Goal: Task Accomplishment & Management: Manage account settings

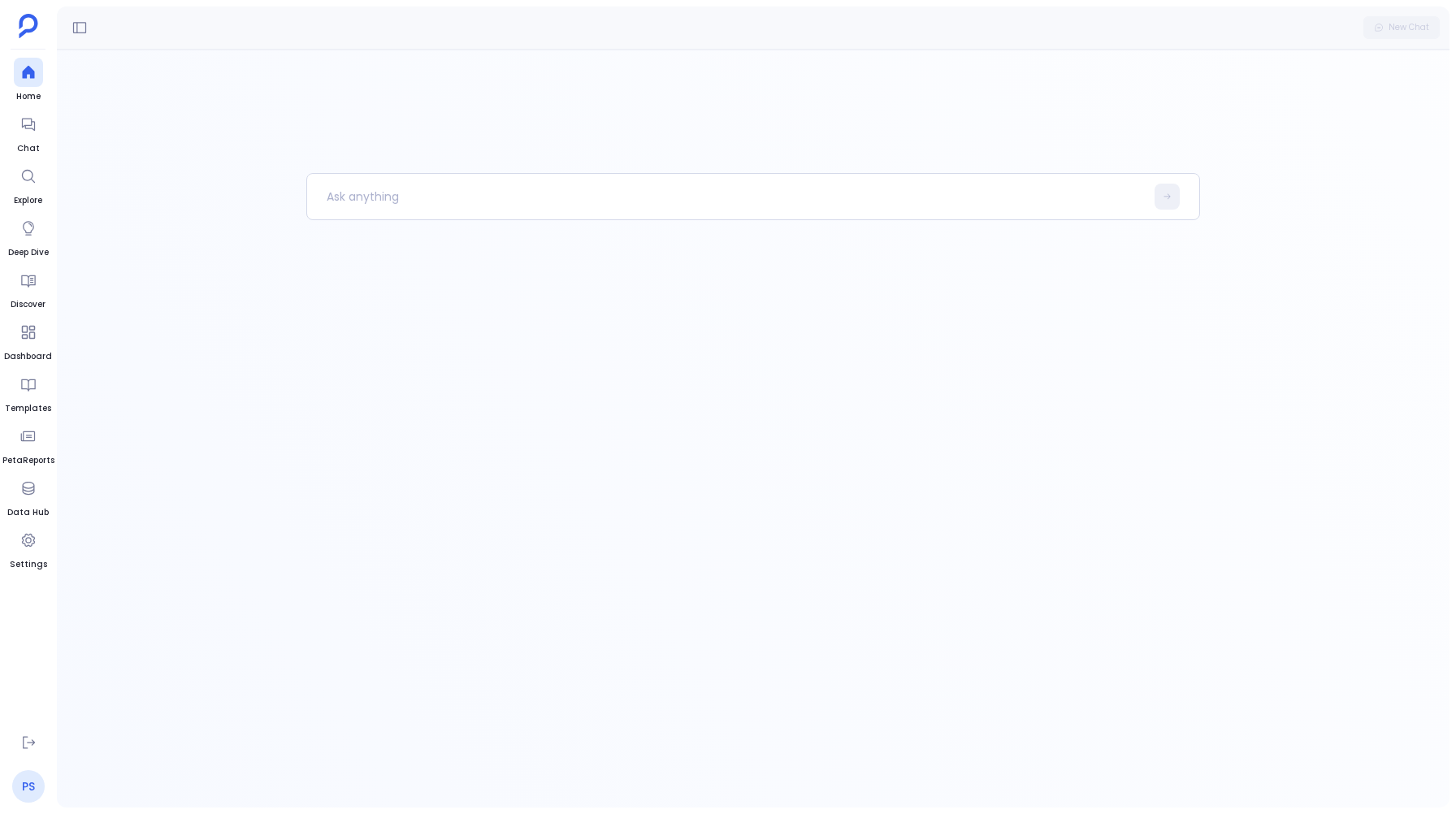
click at [30, 780] on link "PS" at bounding box center [28, 786] width 32 height 32
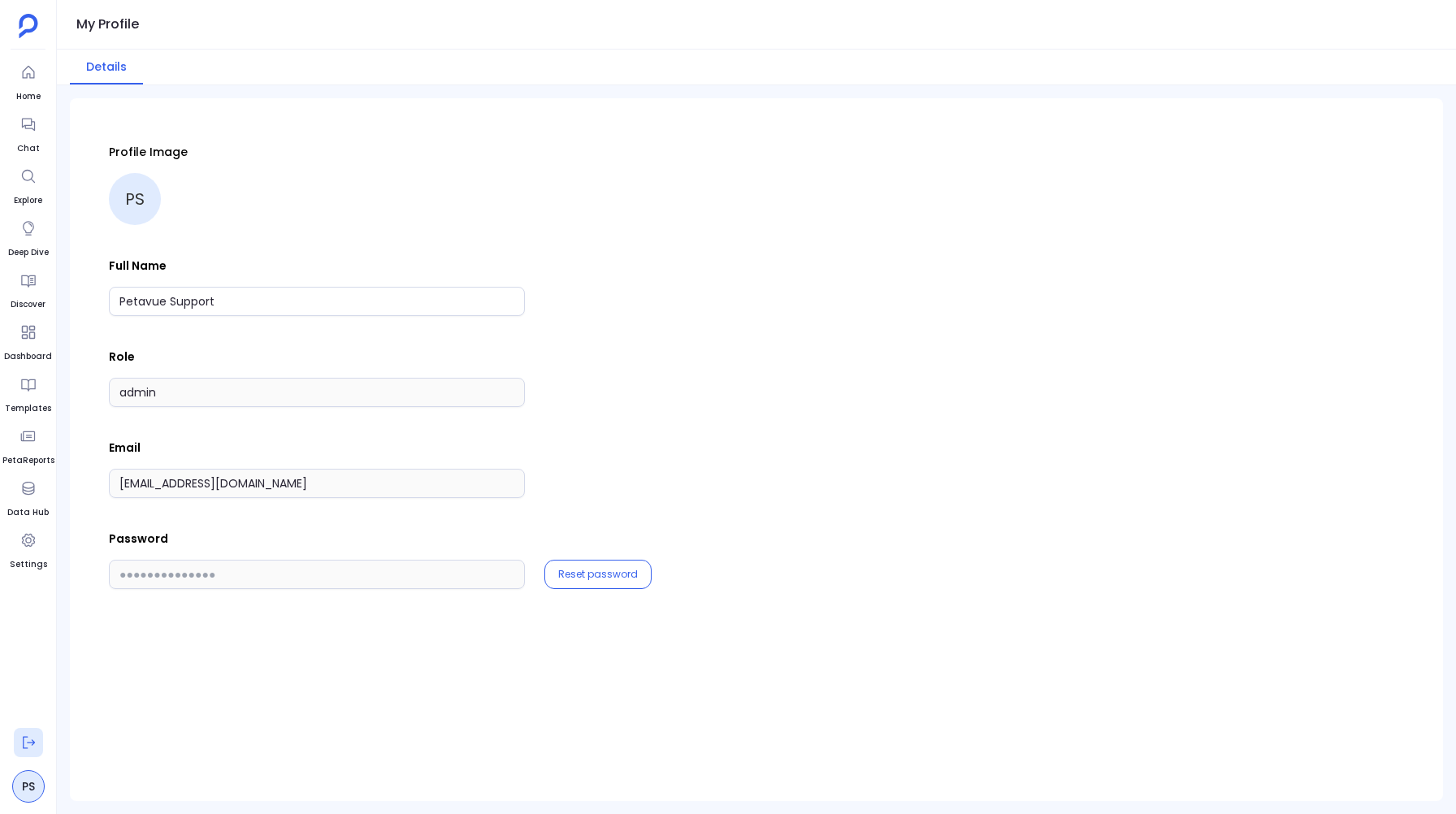
click at [21, 740] on icon at bounding box center [28, 742] width 16 height 16
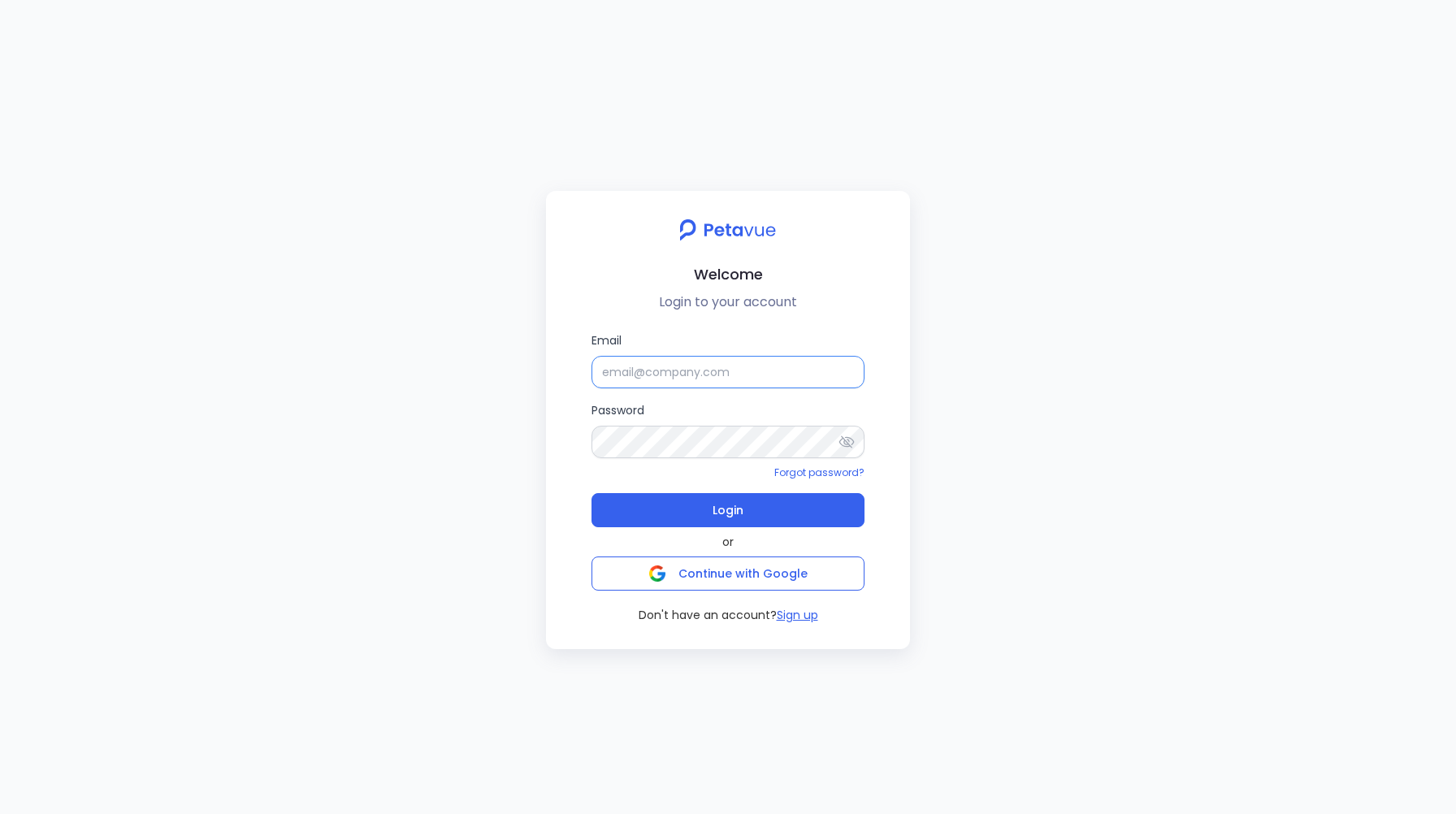
click at [645, 370] on input "Email" at bounding box center [728, 372] width 273 height 32
type input "[EMAIL_ADDRESS][DOMAIN_NAME]"
click at [719, 504] on span "Login" at bounding box center [728, 510] width 30 height 23
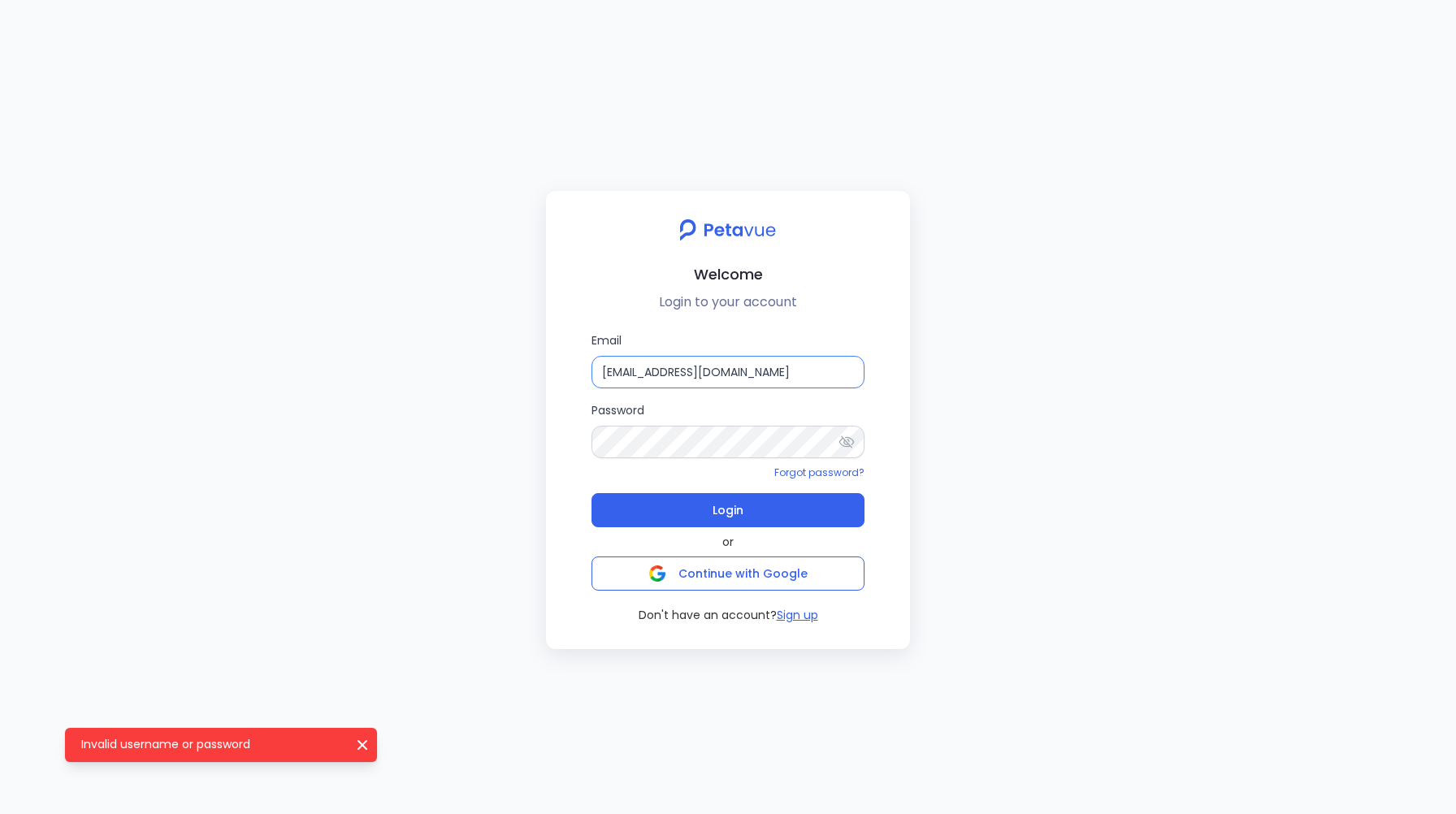
click at [790, 376] on input "[EMAIL_ADDRESS][DOMAIN_NAME]" at bounding box center [728, 372] width 273 height 32
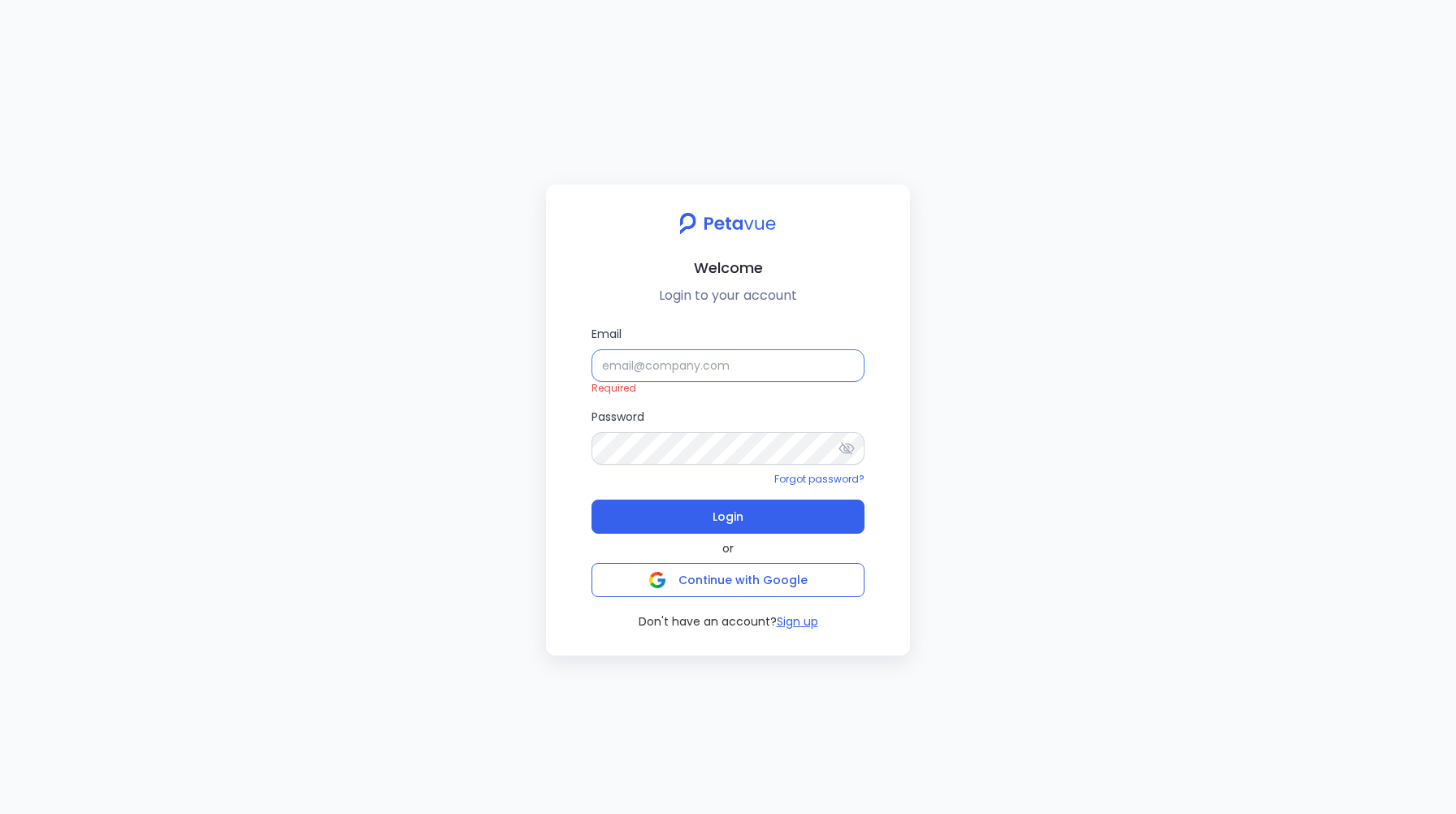
click at [673, 365] on input "Email" at bounding box center [728, 366] width 273 height 32
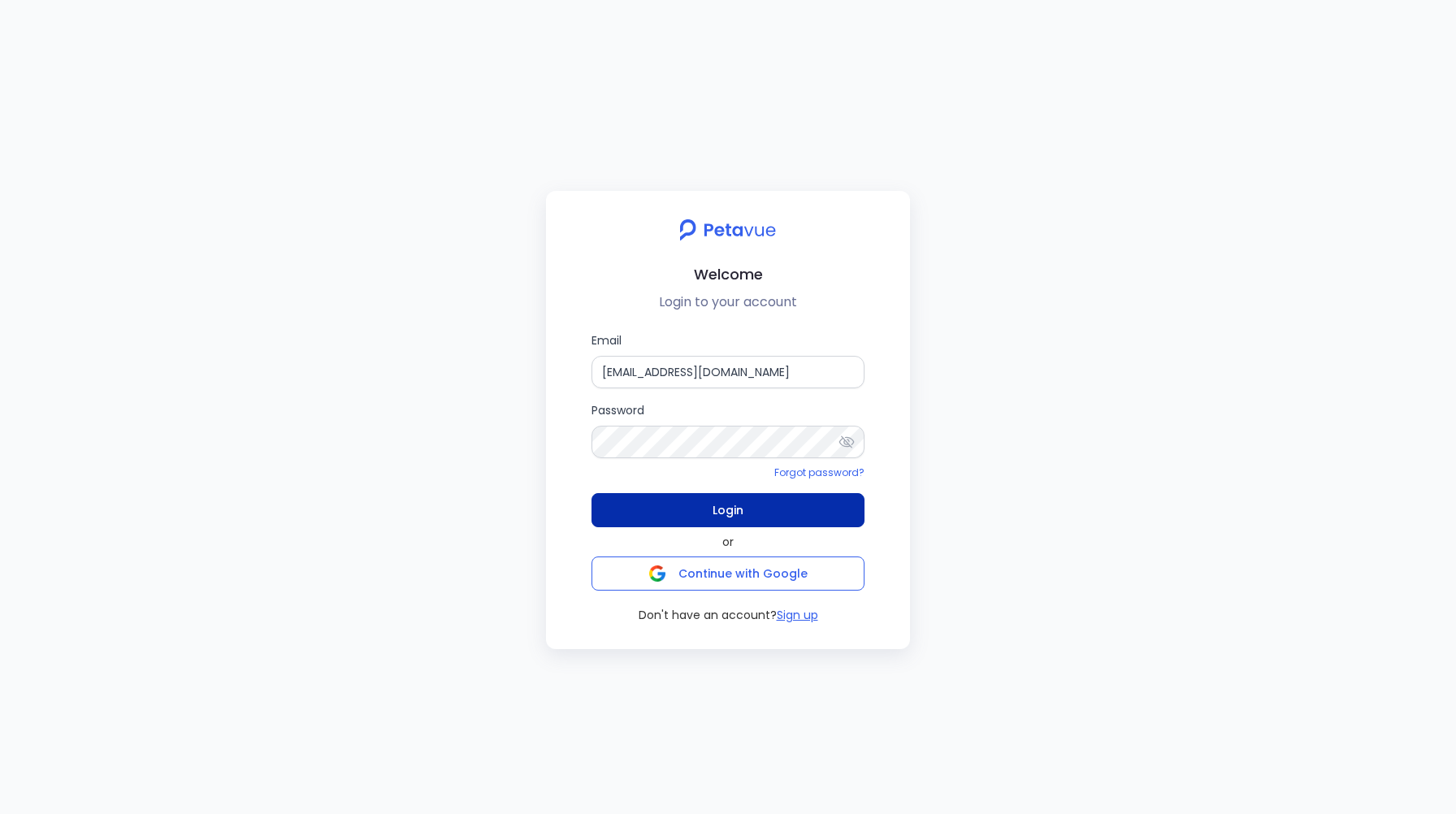
click at [705, 500] on button "Login" at bounding box center [728, 510] width 273 height 34
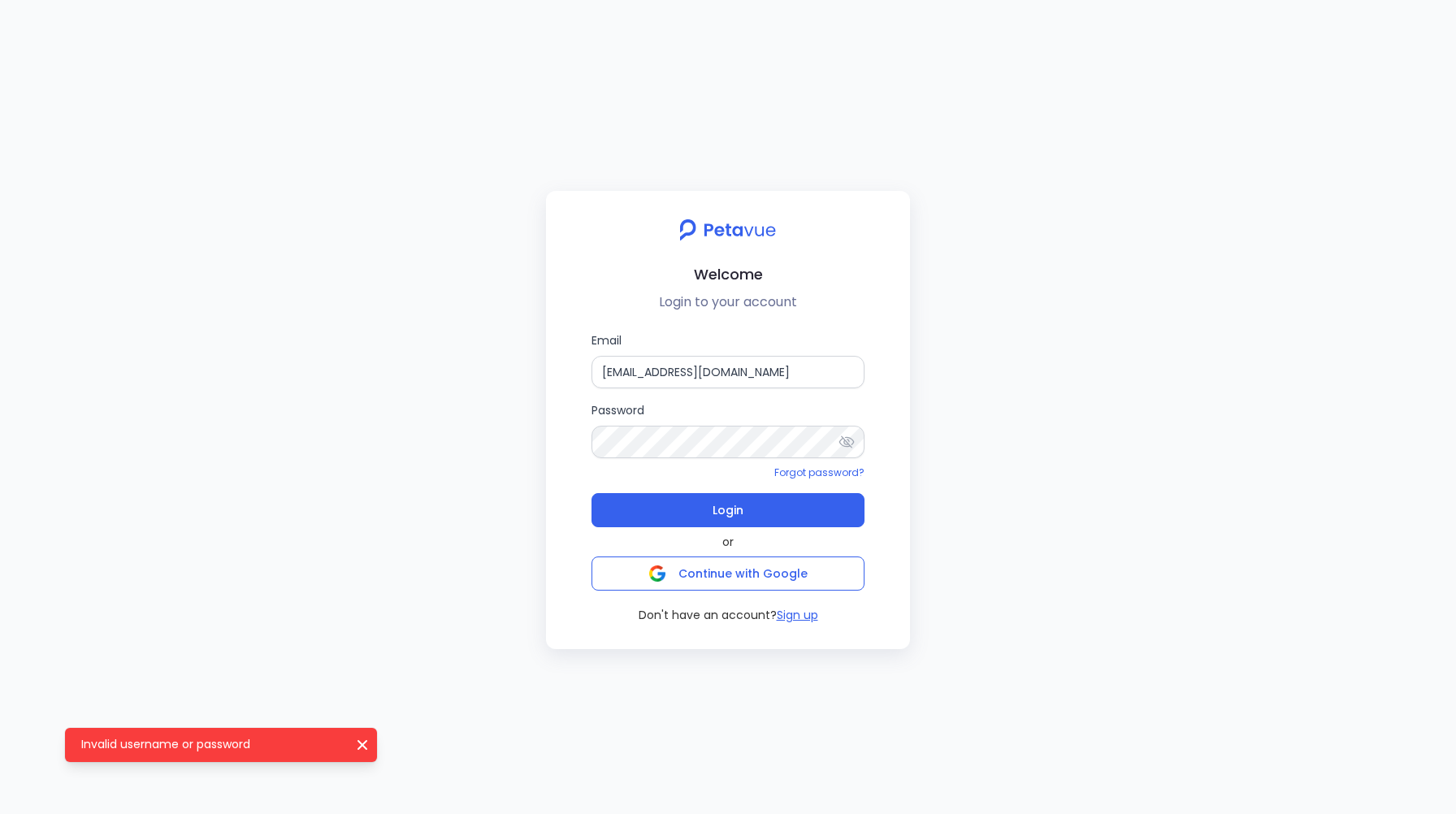
click at [849, 439] on icon at bounding box center [846, 442] width 16 height 16
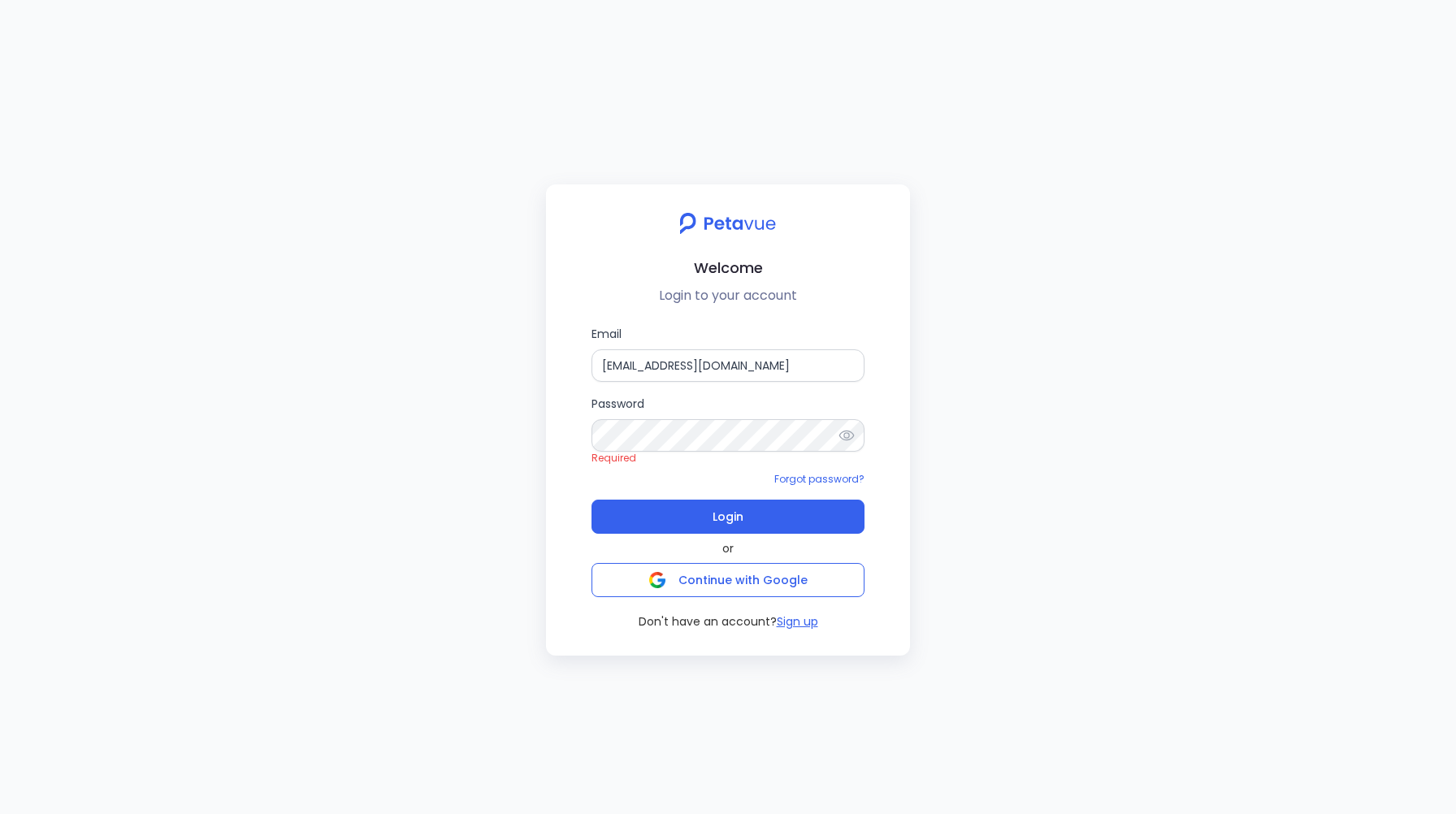
type input "[EMAIL_ADDRESS][DOMAIN_NAME]"
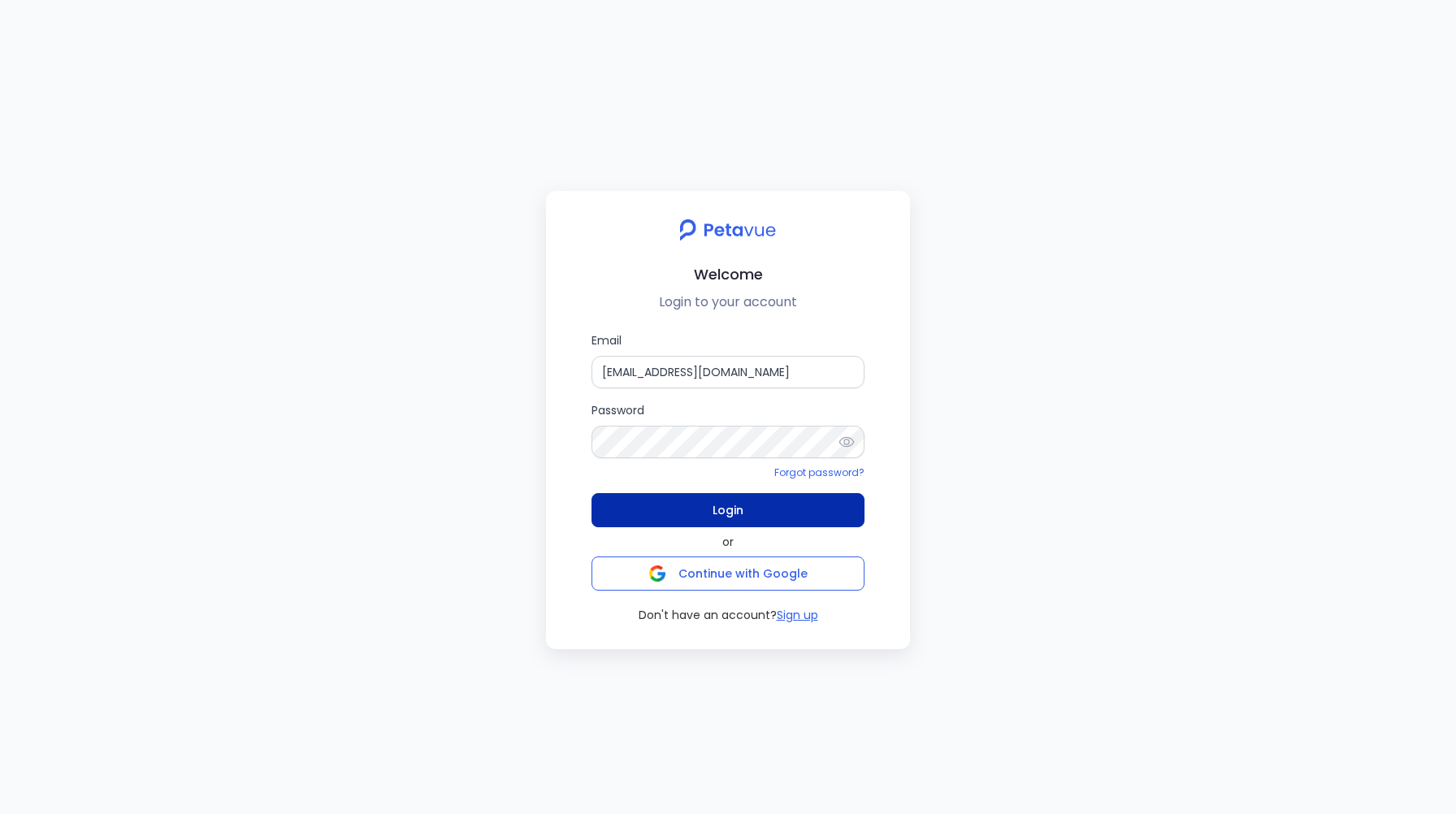
click at [706, 509] on button "Login" at bounding box center [728, 510] width 273 height 34
